Goal: Navigation & Orientation: Find specific page/section

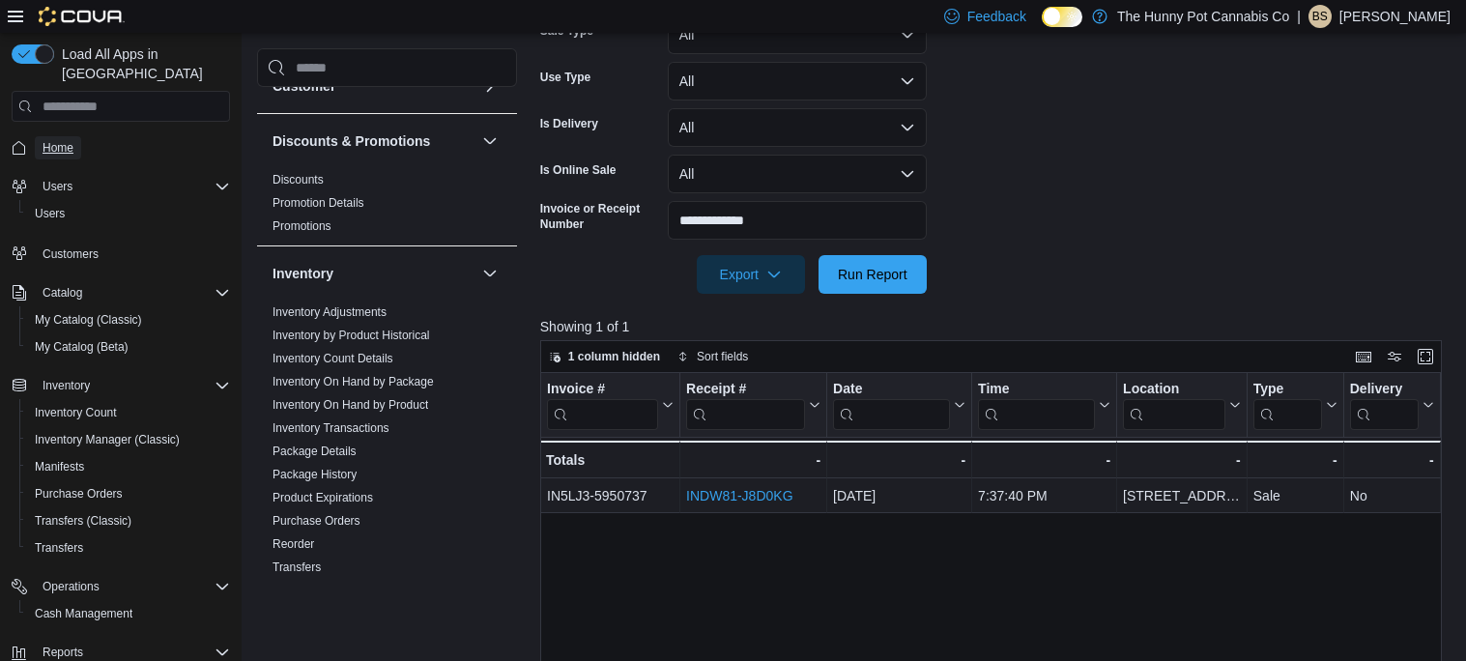
click at [60, 140] on span "Home" at bounding box center [58, 147] width 31 height 15
